Goal: Information Seeking & Learning: Learn about a topic

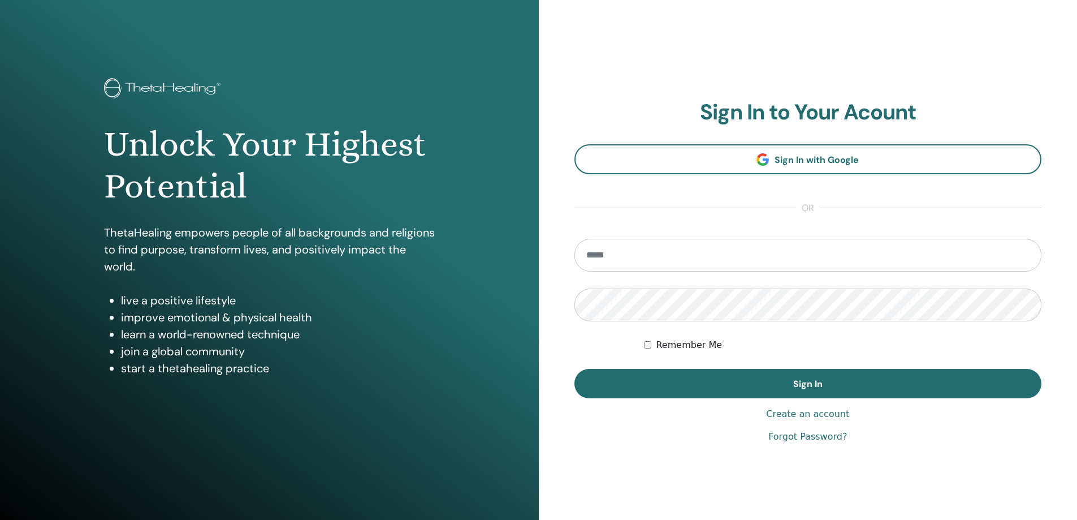
click at [636, 260] on input "email" at bounding box center [808, 255] width 468 height 33
type input "**********"
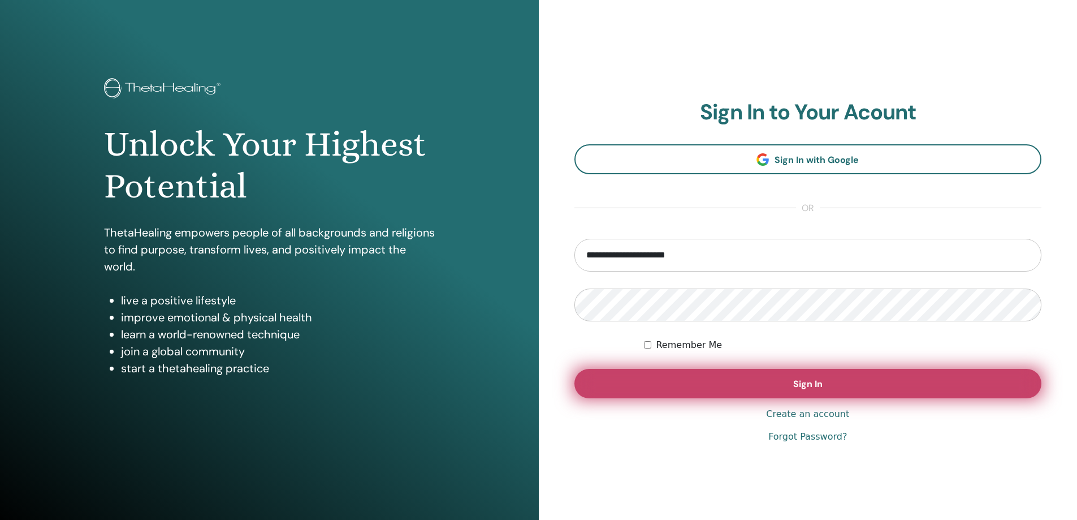
click at [774, 390] on button "Sign In" at bounding box center [808, 383] width 468 height 29
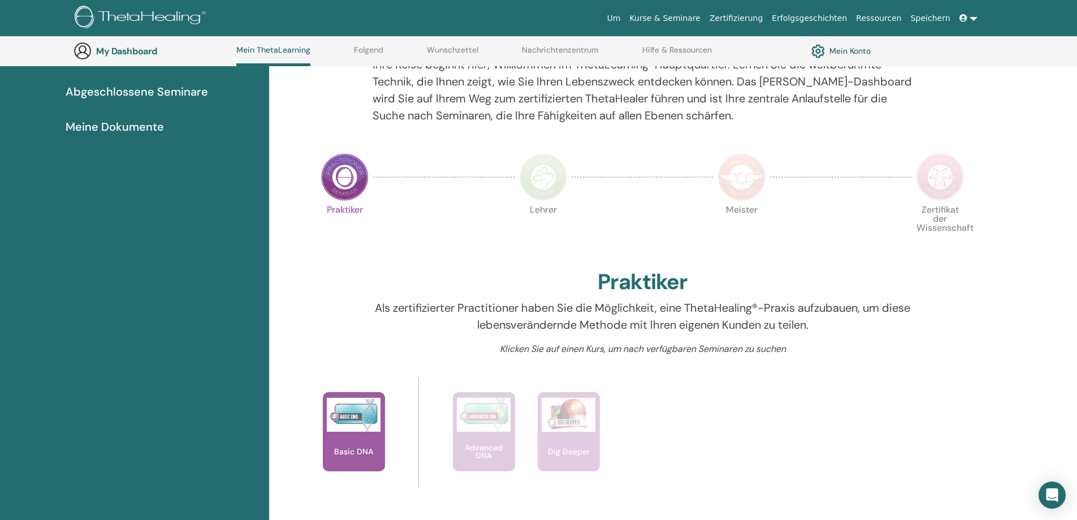
scroll to position [143, 0]
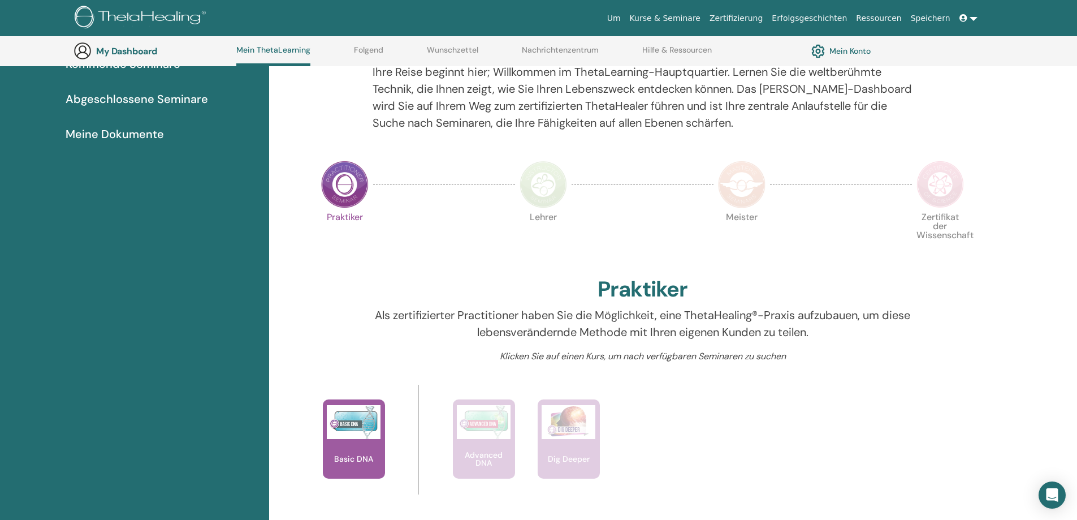
click at [939, 185] on img at bounding box center [940, 184] width 47 height 47
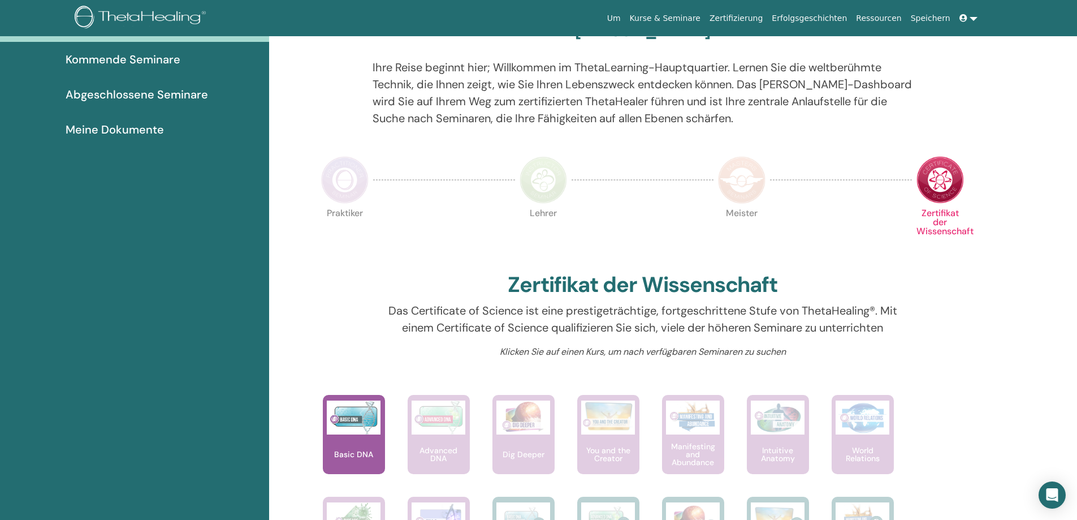
scroll to position [143, 0]
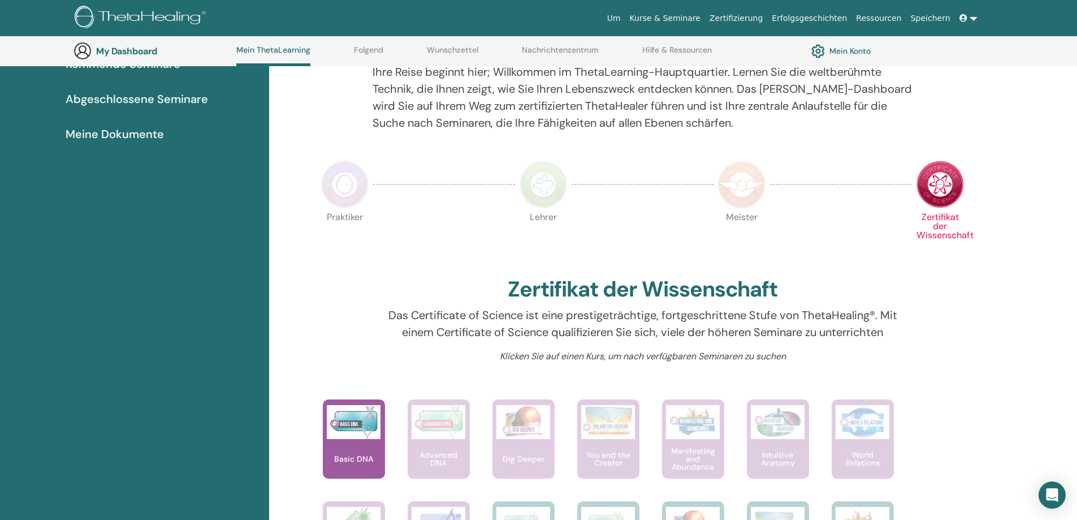
click at [940, 191] on img at bounding box center [940, 184] width 47 height 47
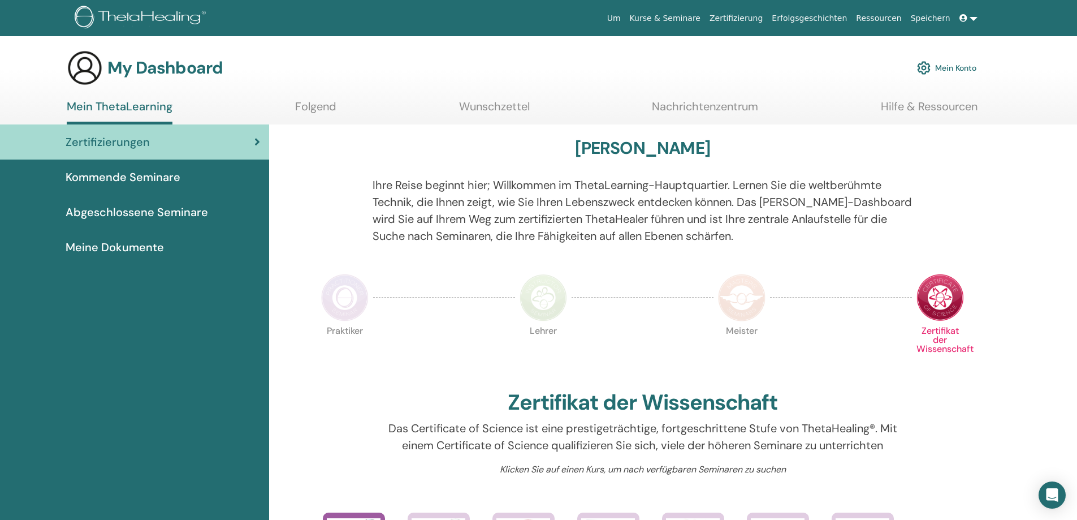
click at [228, 141] on div "Zertifizierungen" at bounding box center [134, 141] width 251 height 17
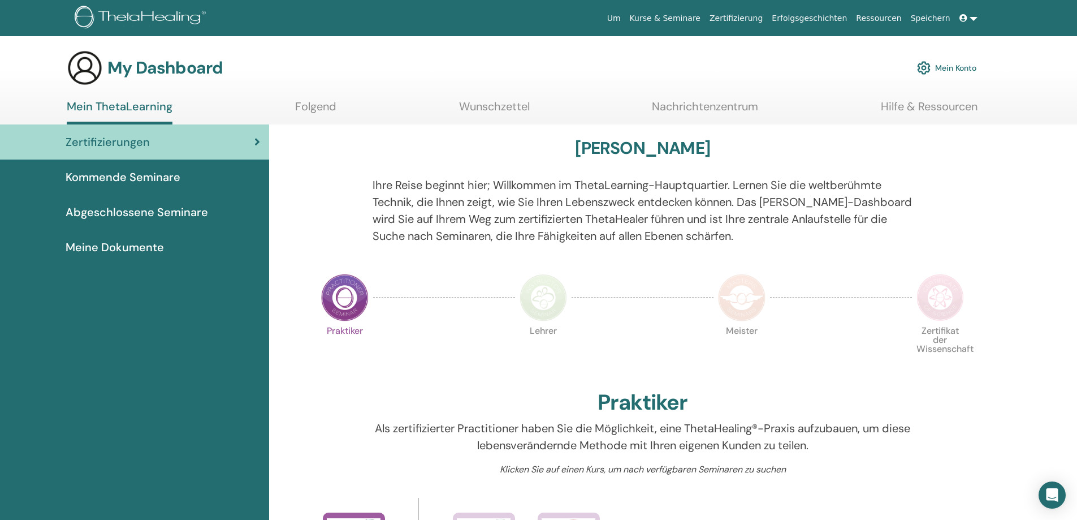
click at [953, 317] on img at bounding box center [940, 297] width 47 height 47
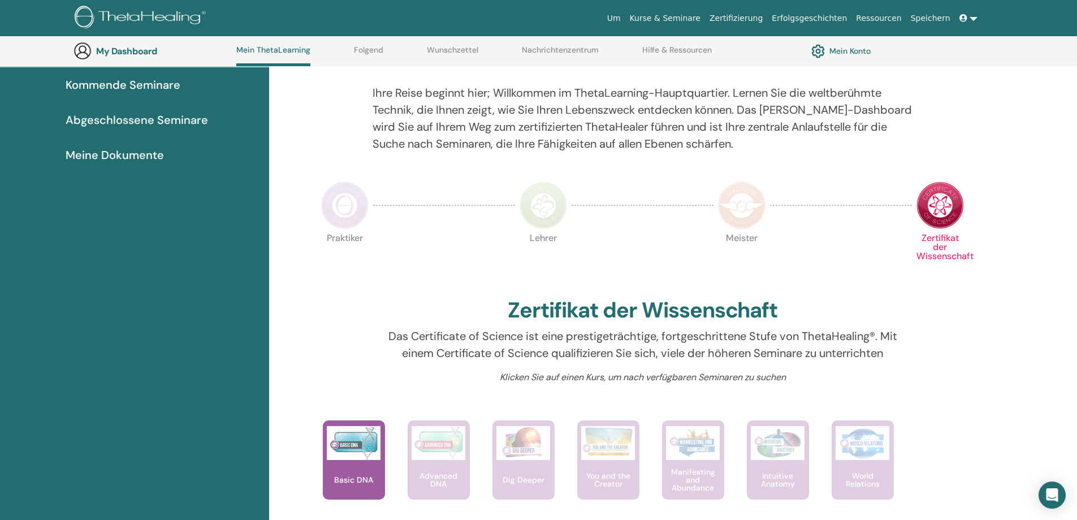
scroll to position [143, 0]
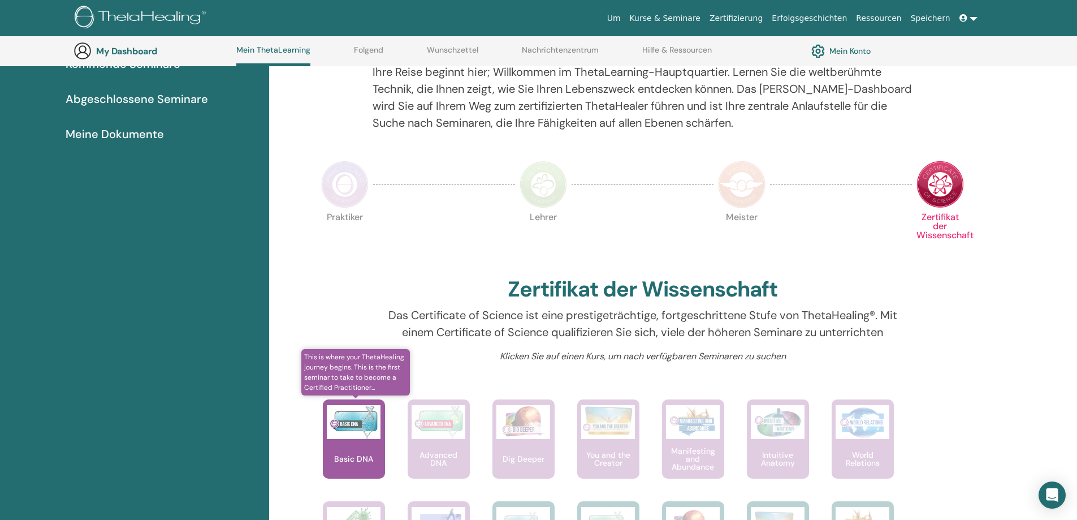
click at [348, 442] on div "Basic DNA" at bounding box center [354, 438] width 62 height 79
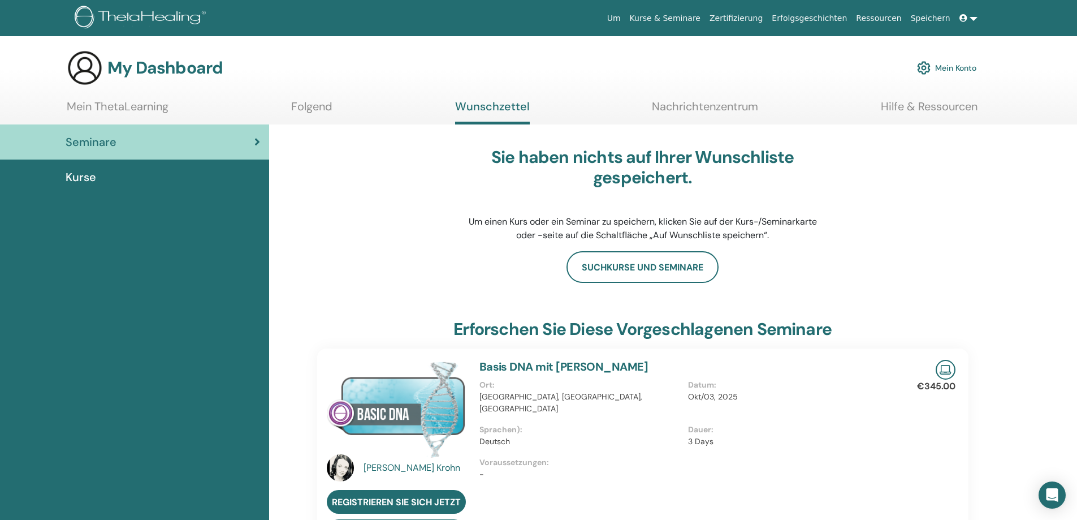
click at [82, 177] on span "Kurse" at bounding box center [81, 176] width 31 height 17
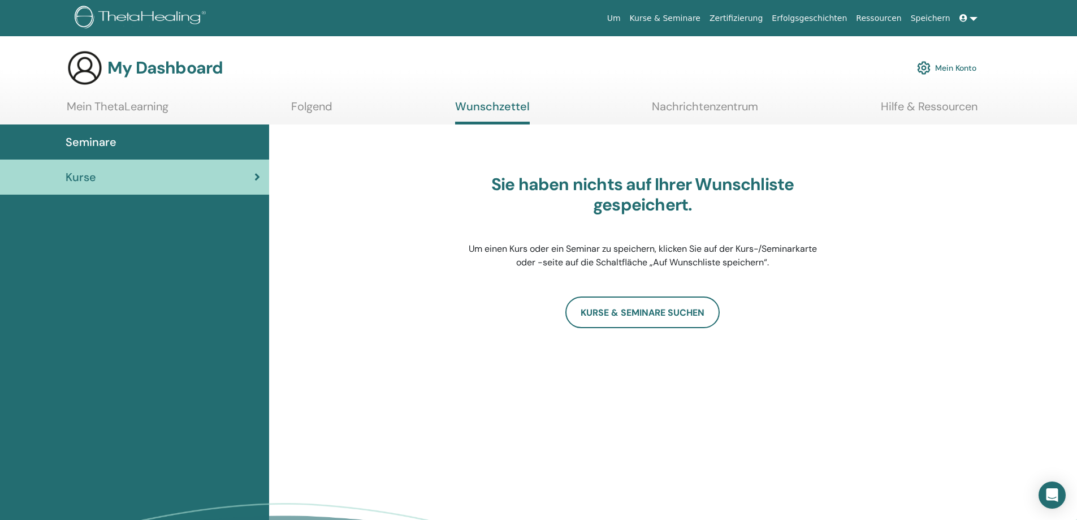
click at [118, 144] on div "Seminare" at bounding box center [134, 141] width 251 height 17
